Goal: Information Seeking & Learning: Learn about a topic

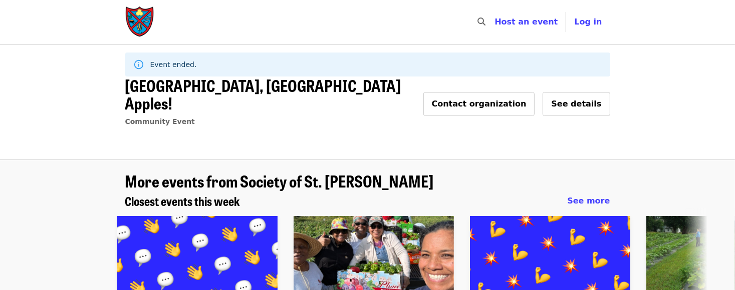
click at [143, 30] on img "Main navigation" at bounding box center [140, 22] width 30 height 32
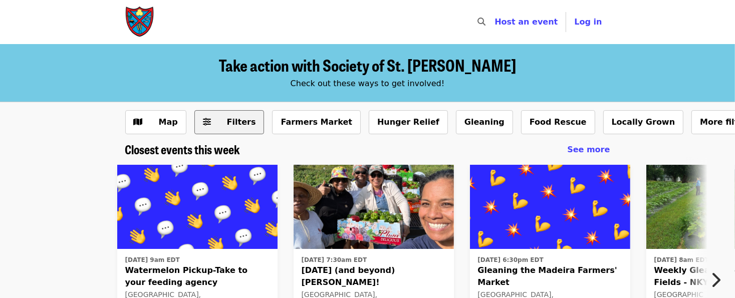
click at [210, 119] on button "Filters" at bounding box center [229, 122] width 70 height 24
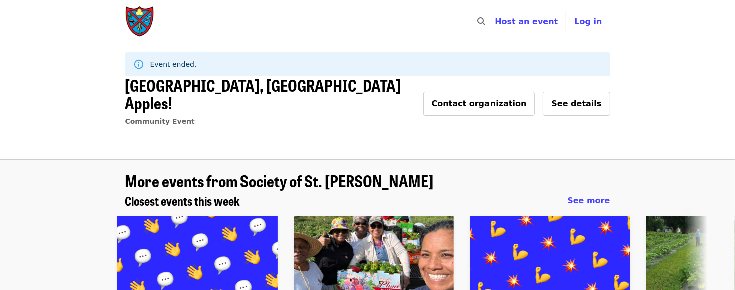
click at [144, 24] on img "Main navigation" at bounding box center [140, 22] width 30 height 32
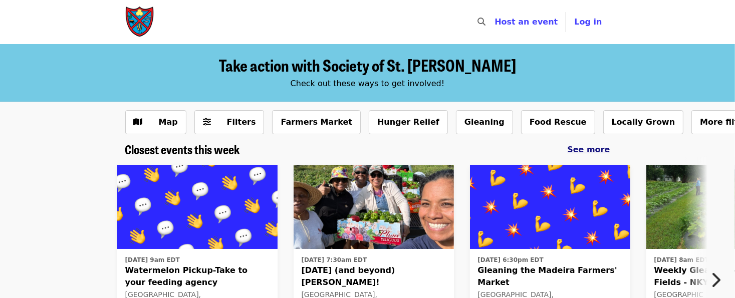
click at [588, 153] on span "See more" at bounding box center [588, 150] width 43 height 10
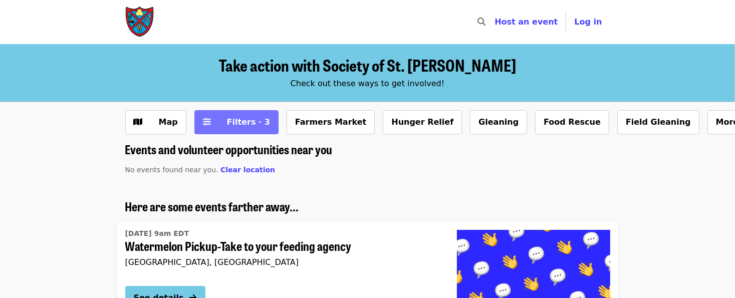
click at [227, 119] on span "Filters · 3" at bounding box center [248, 122] width 43 height 10
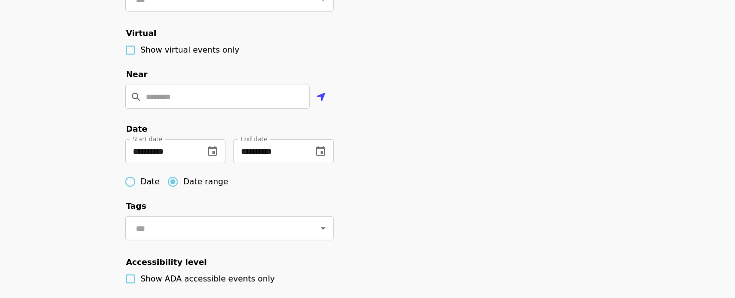
scroll to position [350, 0]
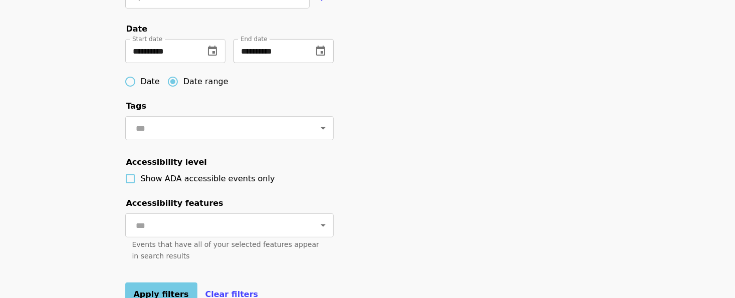
click at [323, 57] on icon "change date" at bounding box center [320, 51] width 12 height 12
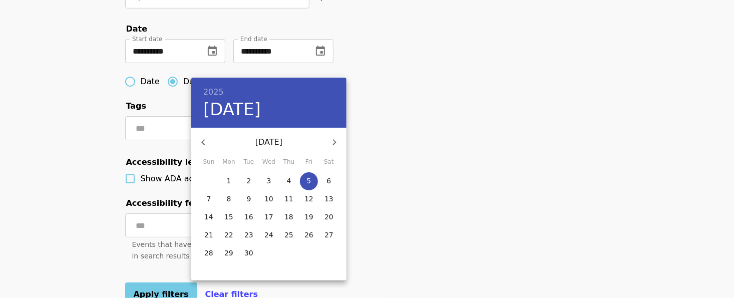
click at [338, 141] on icon "button" at bounding box center [334, 142] width 12 height 12
click at [311, 254] on p "31" at bounding box center [308, 253] width 9 height 10
type input "**********"
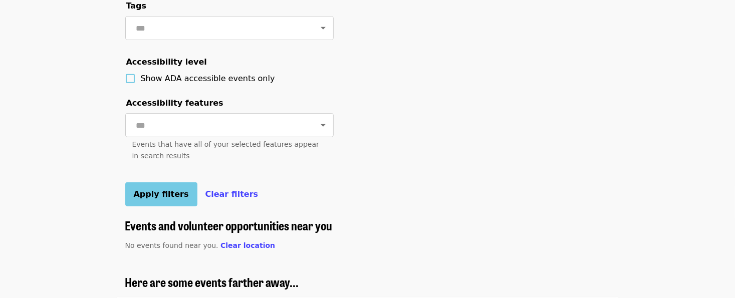
scroll to position [401, 0]
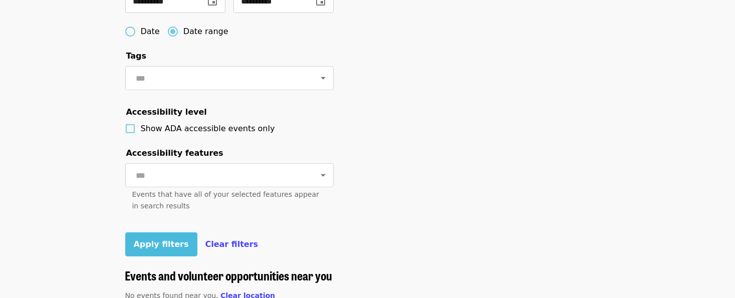
click at [170, 249] on span "Apply filters" at bounding box center [161, 244] width 55 height 10
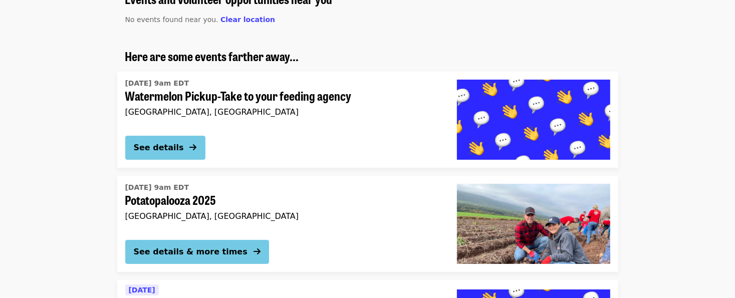
scroll to position [100, 0]
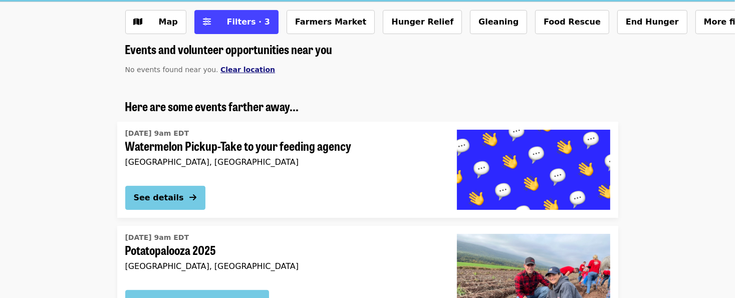
click at [226, 66] on span "Clear location" at bounding box center [247, 70] width 55 height 8
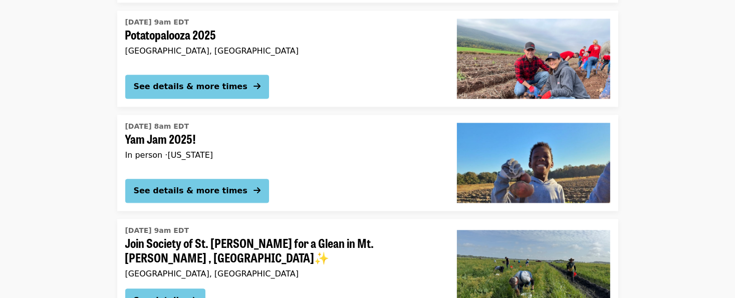
scroll to position [2139, 0]
